Goal: Use online tool/utility: Utilize a website feature to perform a specific function

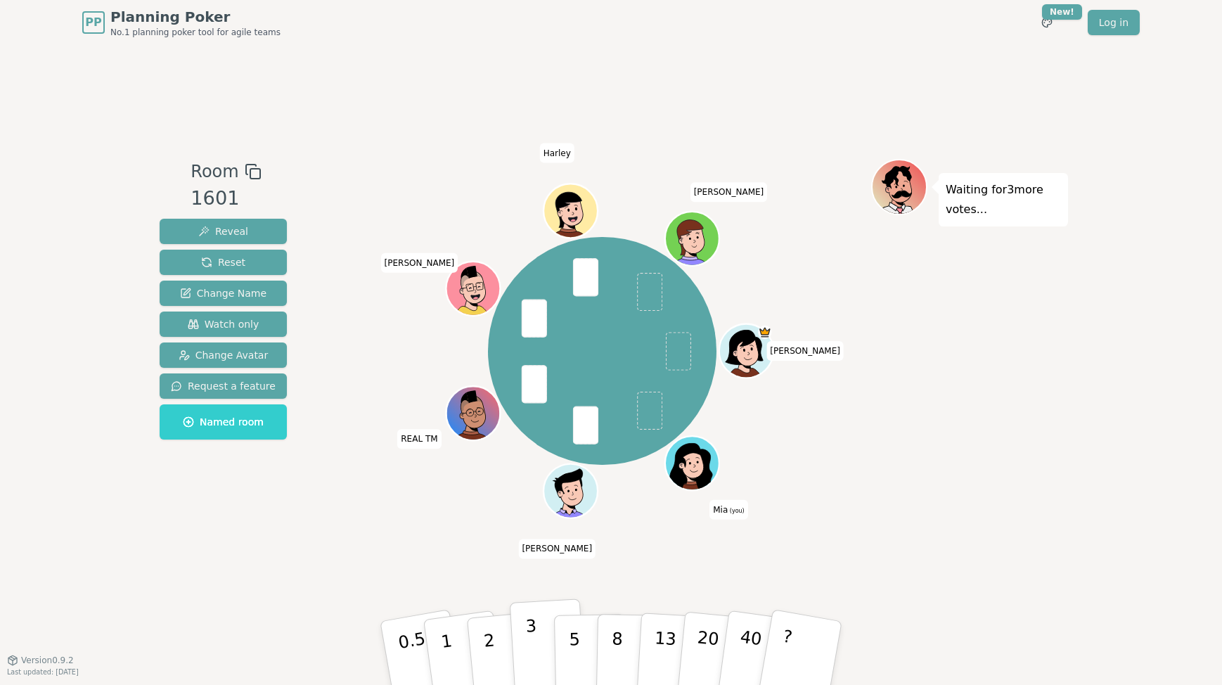
click at [536, 647] on p "3" at bounding box center [532, 654] width 15 height 77
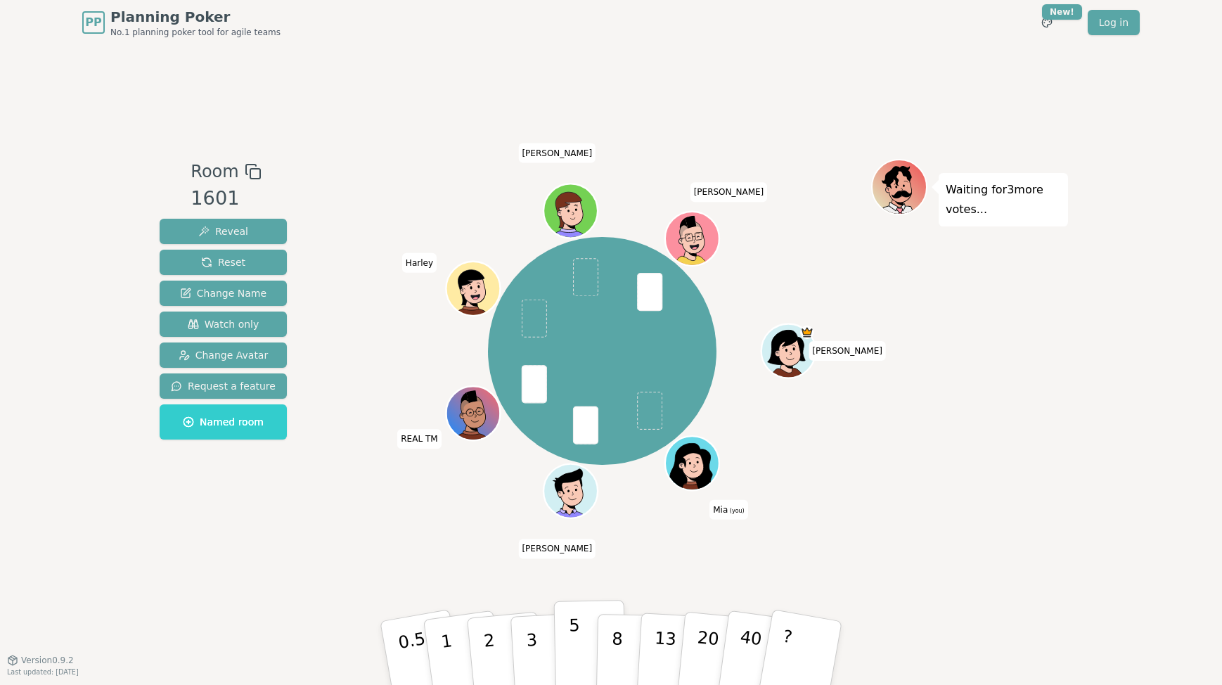
click at [579, 638] on button "5" at bounding box center [590, 653] width 72 height 107
click at [530, 645] on p "3" at bounding box center [532, 654] width 15 height 77
click at [535, 612] on button "3" at bounding box center [548, 654] width 77 height 110
click at [534, 639] on p "3" at bounding box center [532, 654] width 15 height 77
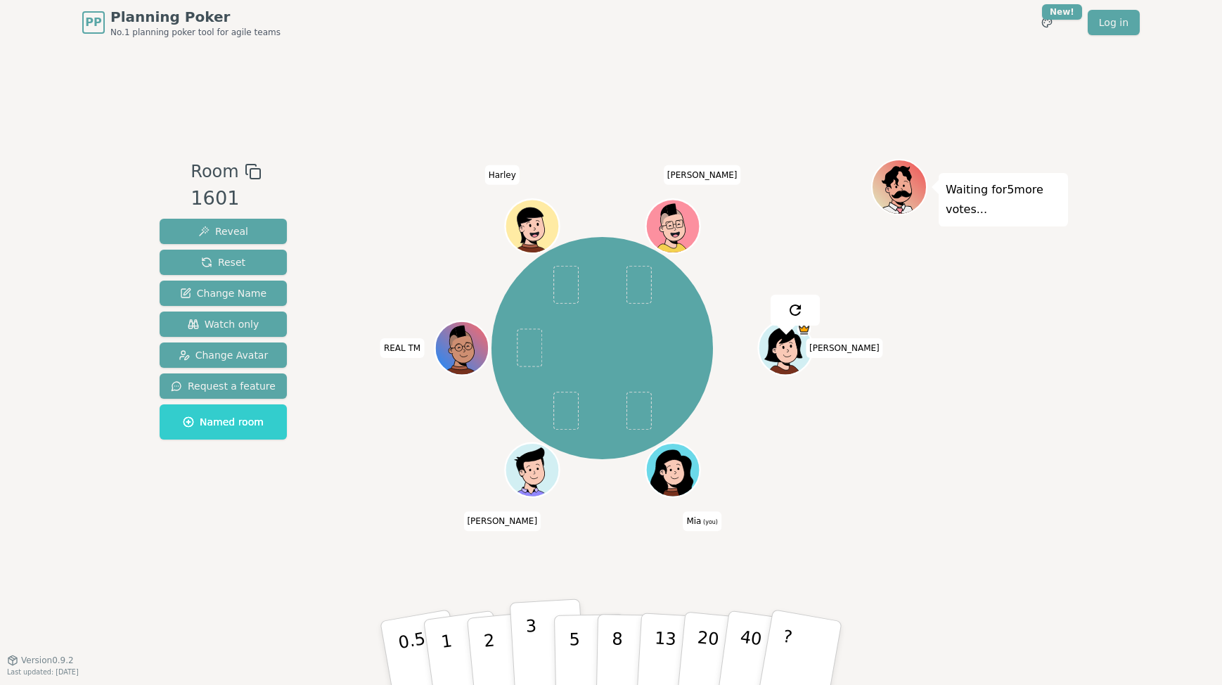
click at [535, 644] on p "3" at bounding box center [532, 654] width 15 height 77
click at [356, 483] on div "[PERSON_NAME] (you) [PERSON_NAME] REAL TM [PERSON_NAME]" at bounding box center [602, 348] width 538 height 328
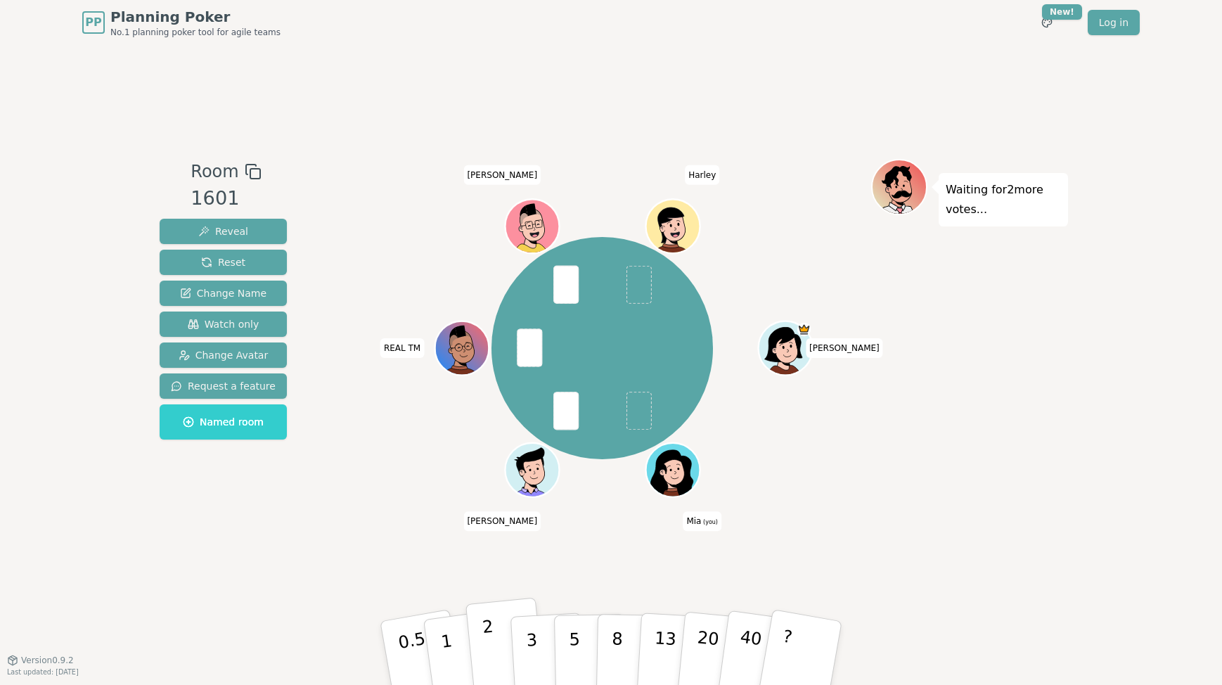
click at [486, 650] on p "2" at bounding box center [491, 655] width 18 height 77
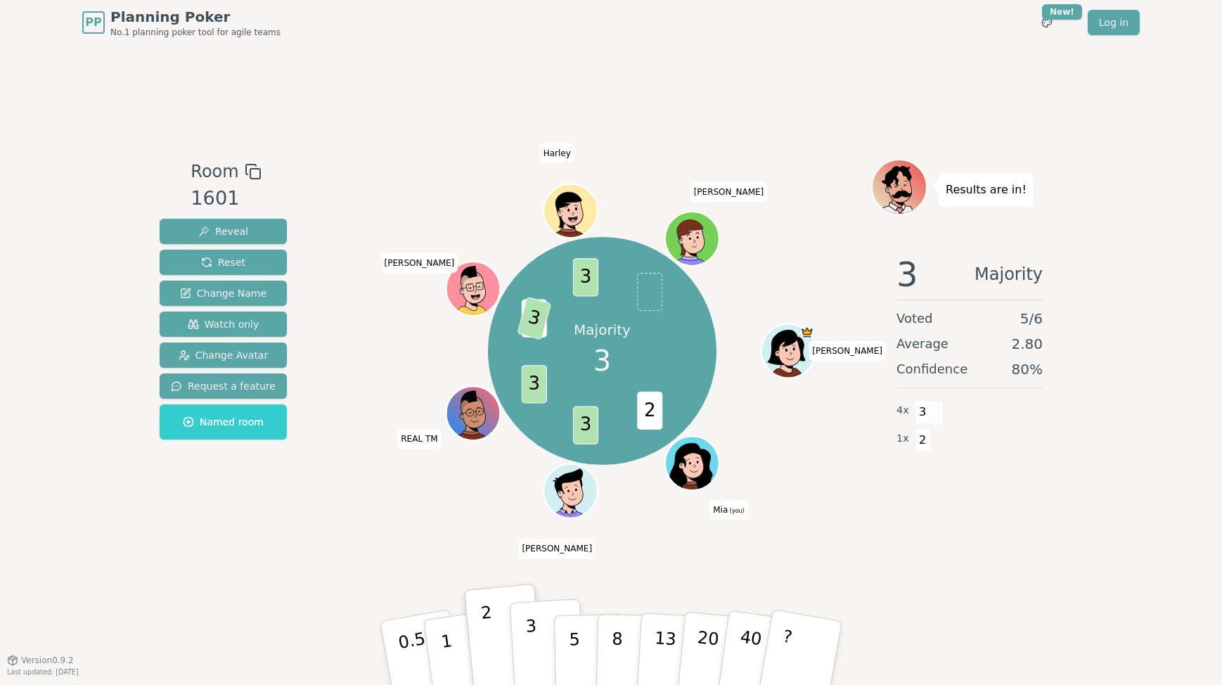
click at [531, 657] on p "3" at bounding box center [532, 654] width 15 height 77
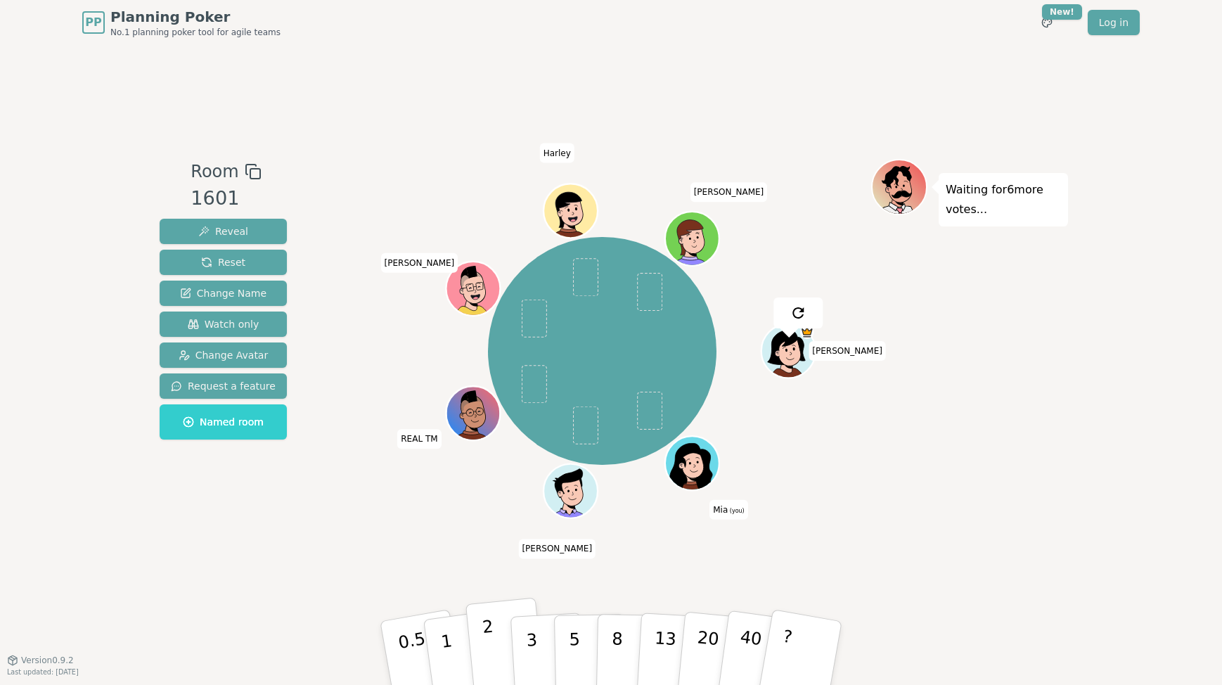
click at [487, 648] on p "2" at bounding box center [491, 655] width 18 height 77
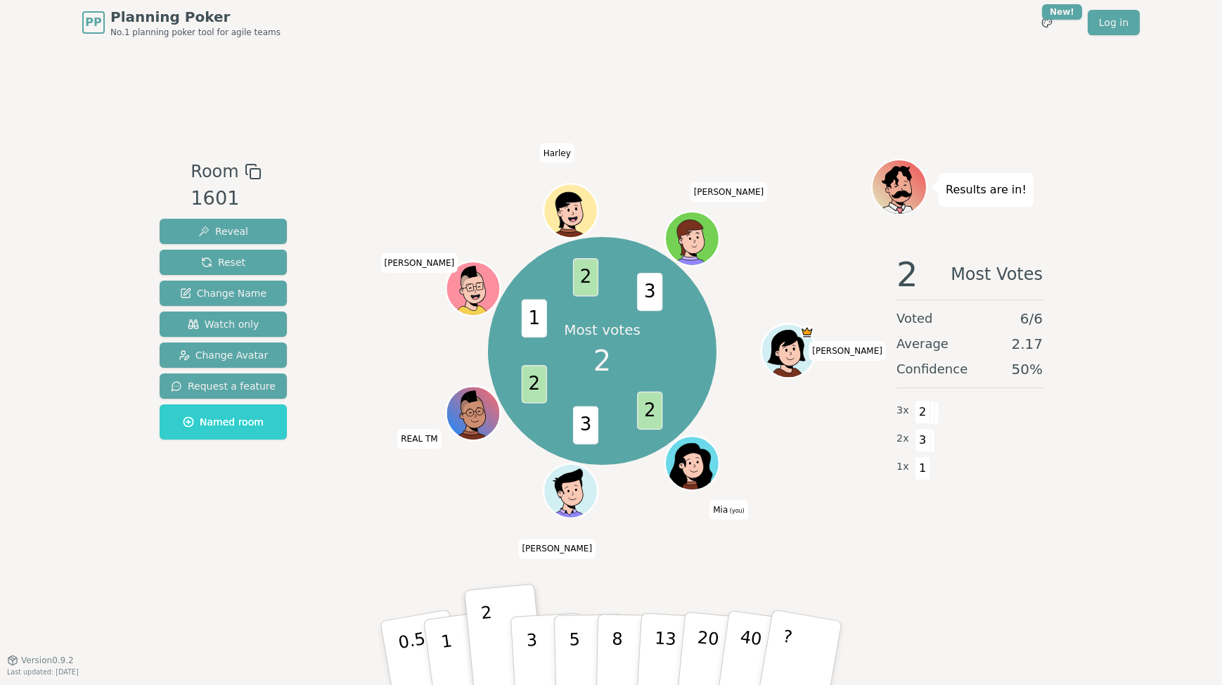
click at [651, 91] on div "Room 1601 Reveal Reset Change Name Watch only Change Avatar Request a feature N…" at bounding box center [611, 352] width 914 height 615
click at [302, 143] on div "Room 1601 Reveal Reset Change Name Watch only Change Avatar Request a feature N…" at bounding box center [611, 352] width 914 height 615
click at [335, 366] on div "Consensus! 2 2 3 2 2 1 2 2 3 2 [PERSON_NAME] (you) [PERSON_NAME] REAL TM [PERSO…" at bounding box center [602, 350] width 538 height 333
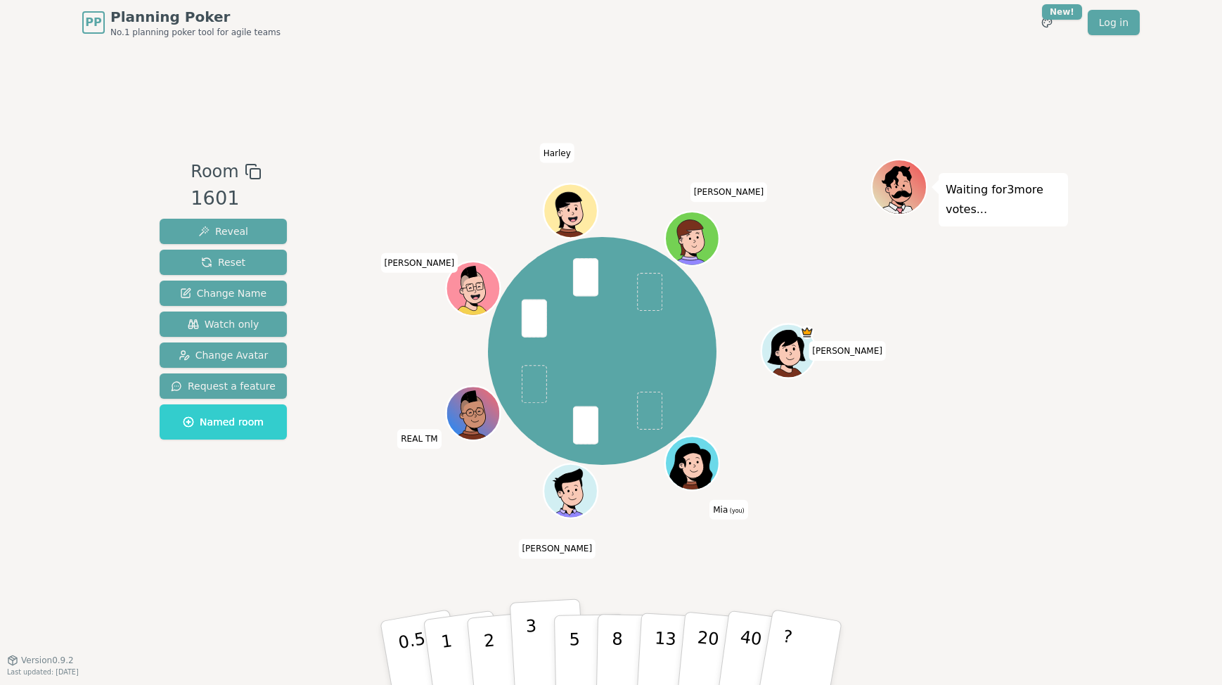
click at [530, 637] on p "3" at bounding box center [532, 654] width 15 height 77
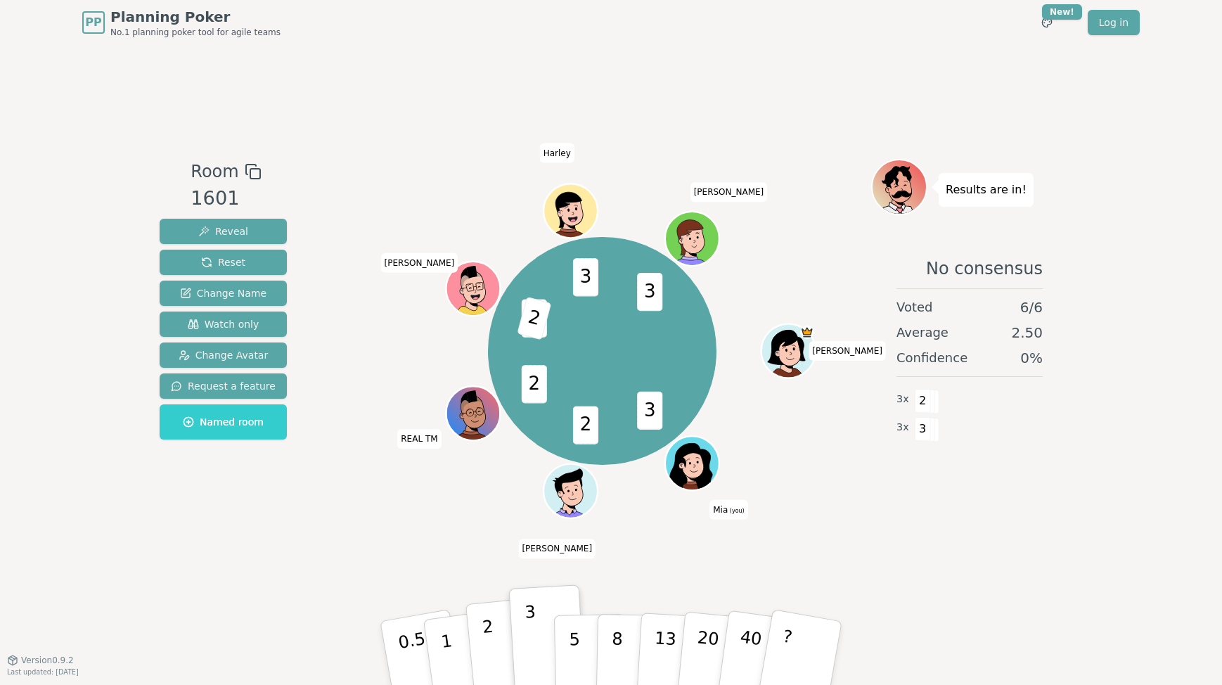
click at [492, 625] on button "2" at bounding box center [506, 654] width 80 height 112
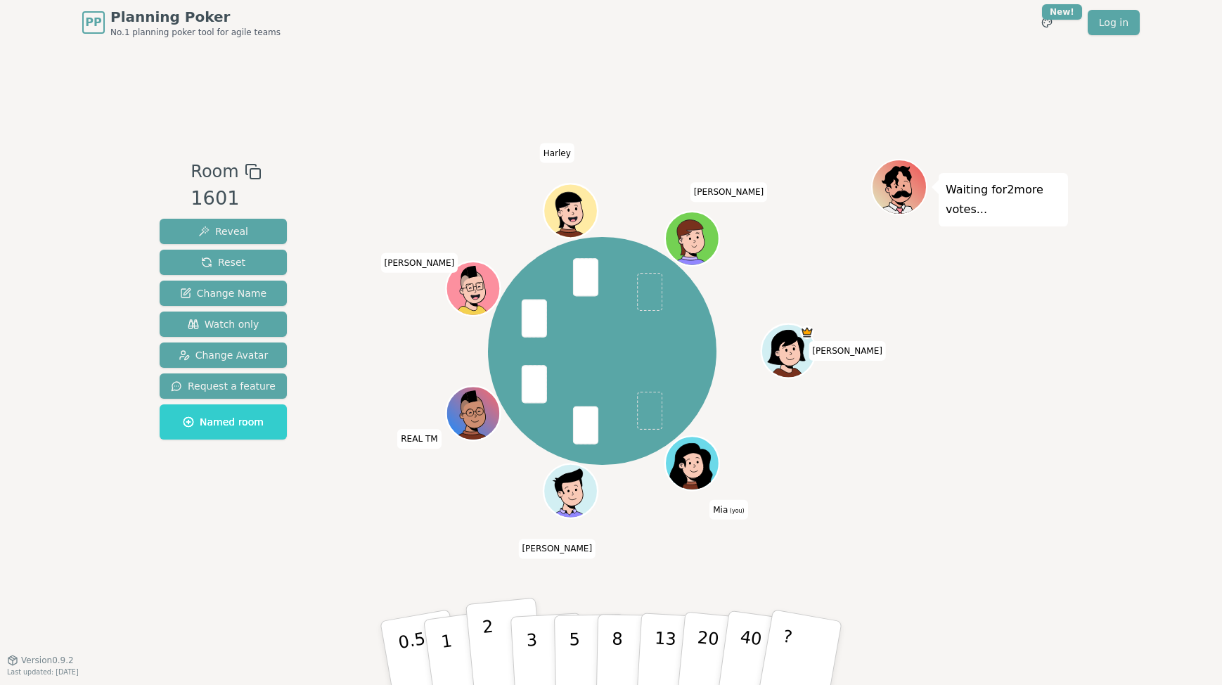
click at [493, 636] on button "2" at bounding box center [506, 654] width 80 height 112
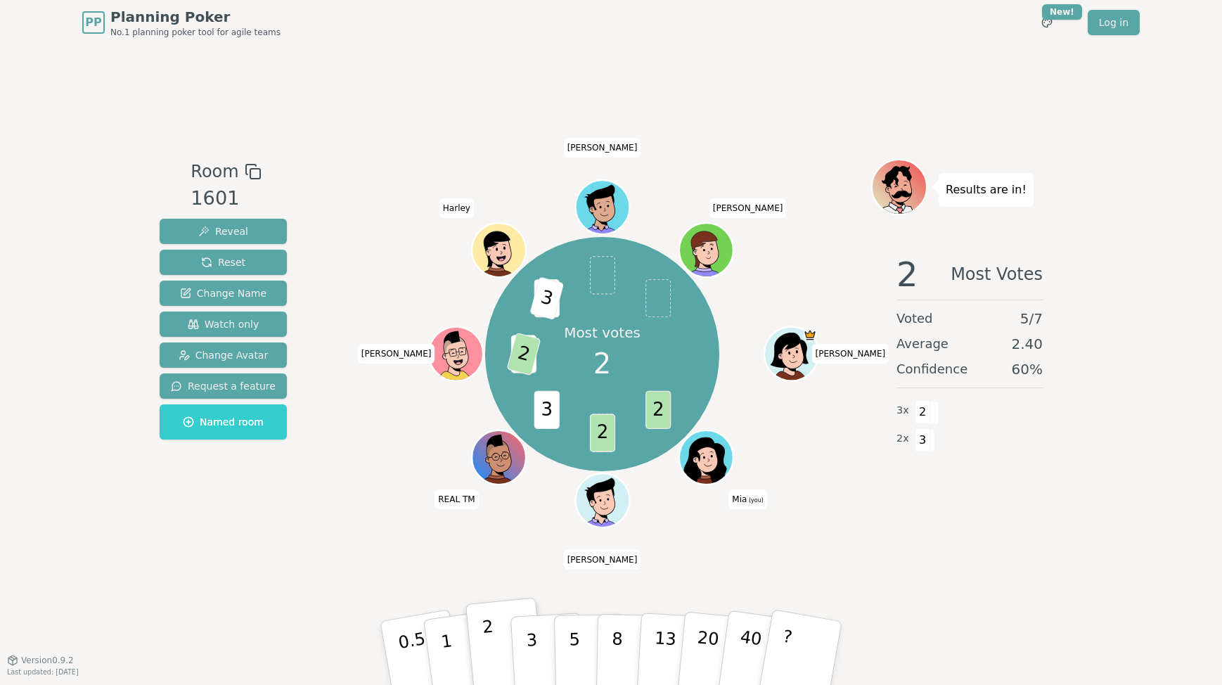
click at [491, 618] on button "2" at bounding box center [506, 654] width 80 height 112
click at [354, 578] on div "Room 1601 Reveal Reset Change Name Watch only Change Avatar Request a feature N…" at bounding box center [611, 352] width 914 height 615
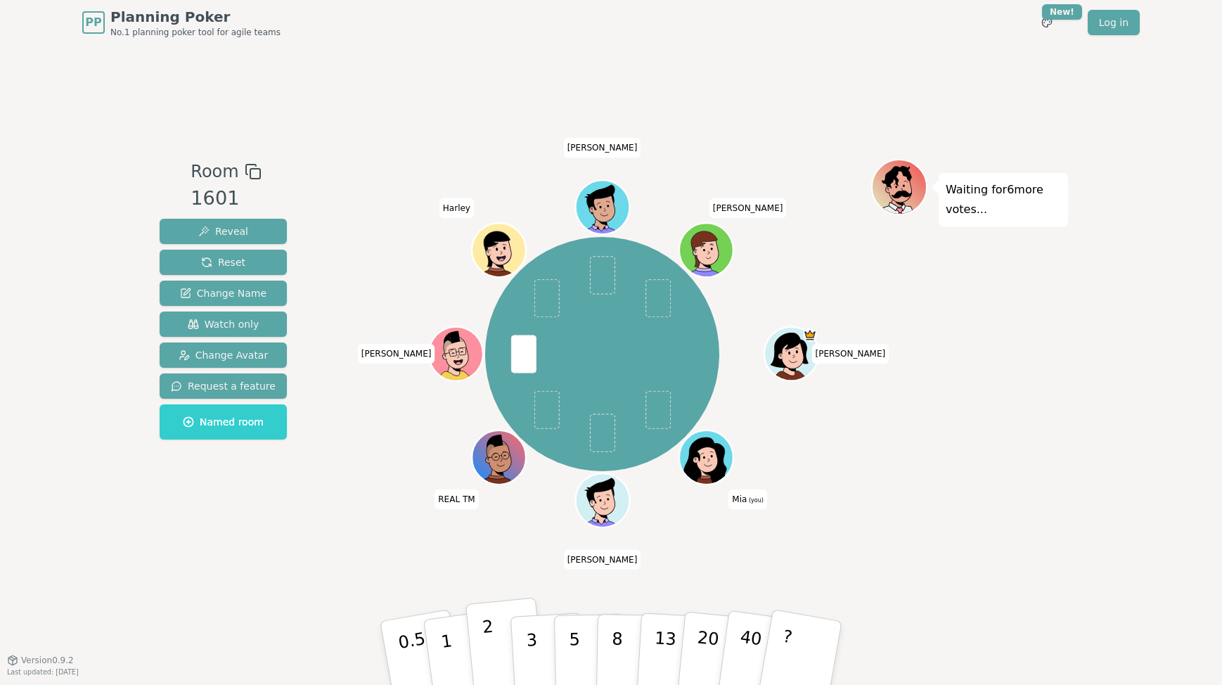
click at [488, 644] on p "2" at bounding box center [491, 655] width 18 height 77
click at [499, 656] on button "2" at bounding box center [506, 654] width 80 height 112
click at [497, 645] on button "2" at bounding box center [506, 654] width 80 height 112
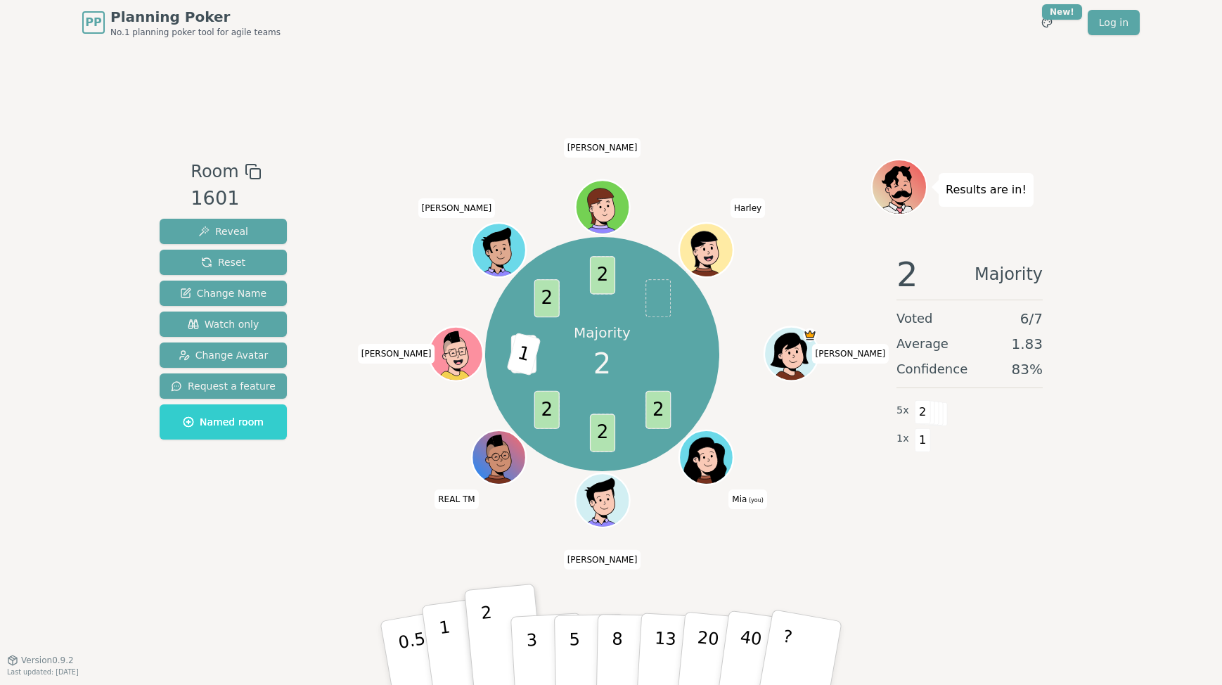
click at [440, 643] on button "1" at bounding box center [463, 653] width 84 height 114
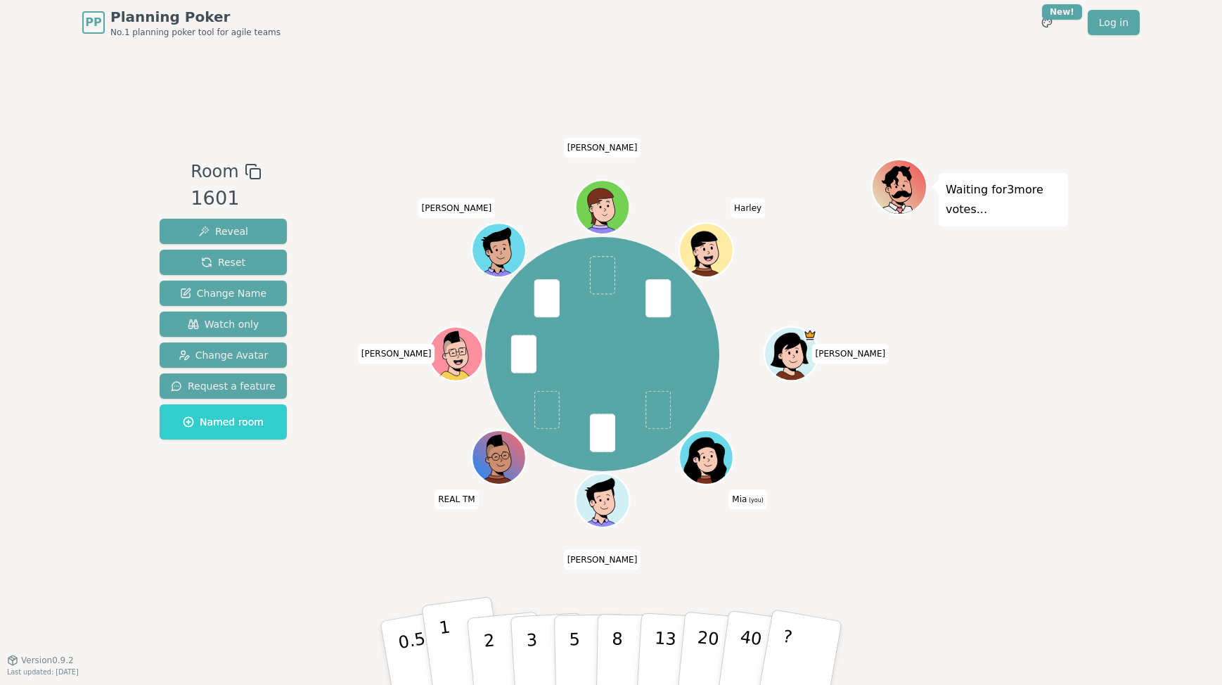
click at [456, 632] on button "1" at bounding box center [463, 653] width 84 height 114
